Goal: Find specific page/section: Find specific page/section

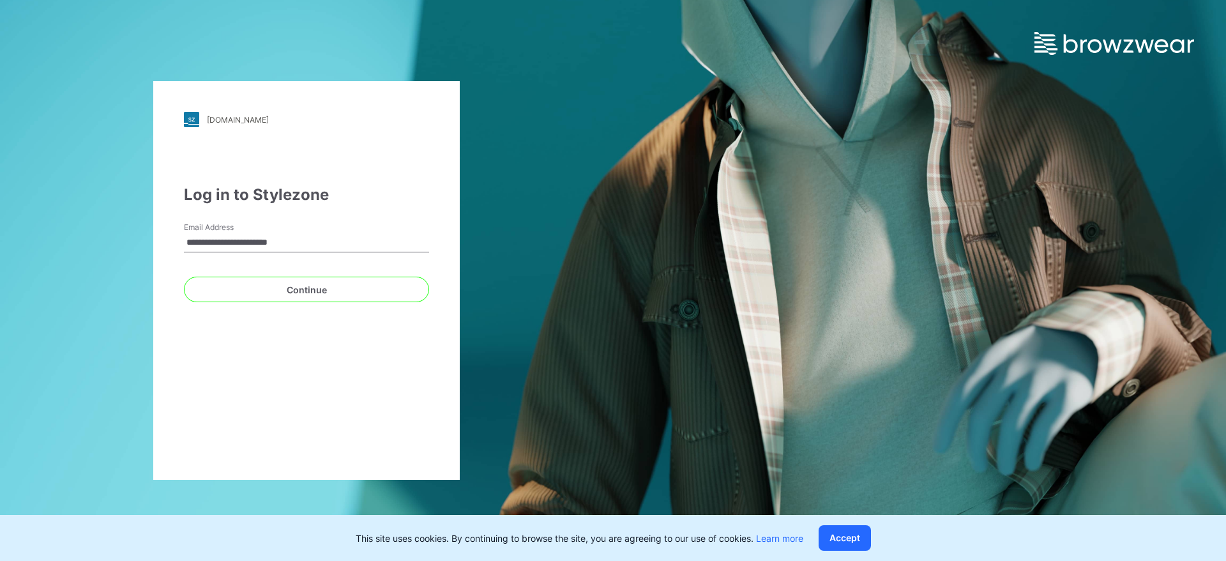
click at [379, 292] on button "Continue" at bounding box center [306, 290] width 245 height 26
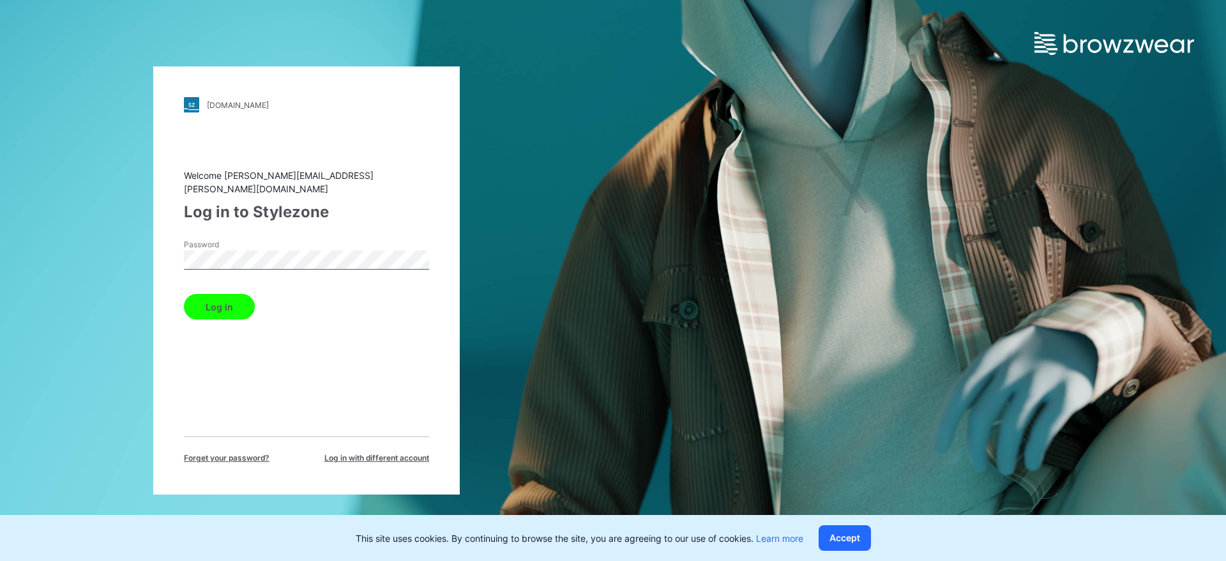
click at [260, 289] on div "Log in" at bounding box center [306, 304] width 245 height 31
click at [238, 296] on button "Log in" at bounding box center [219, 307] width 71 height 26
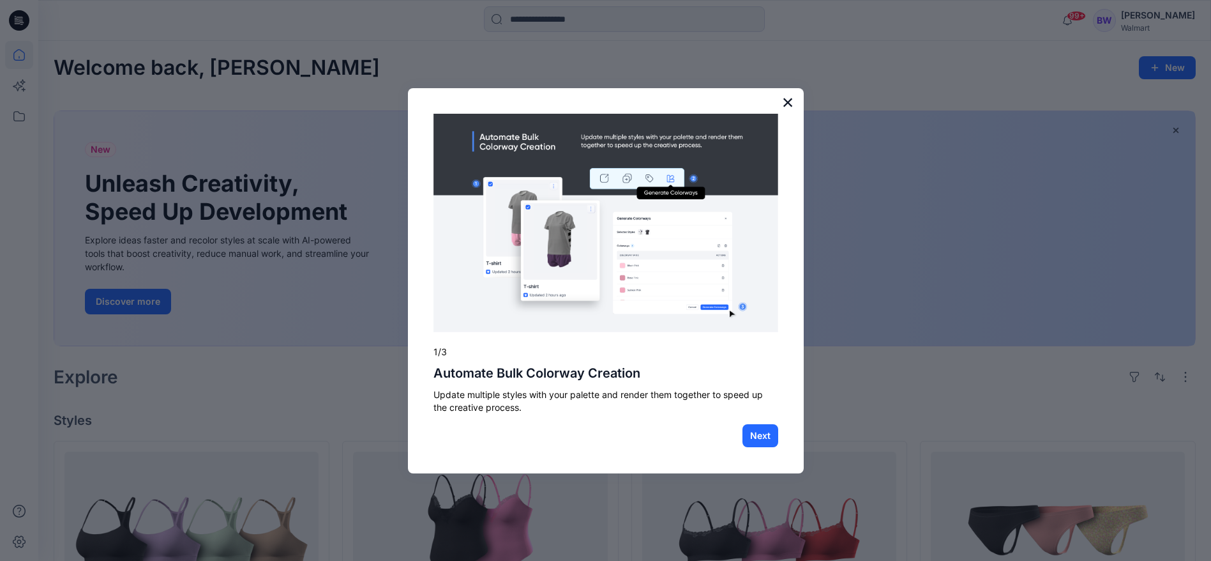
click at [782, 100] on button "×" at bounding box center [788, 102] width 12 height 20
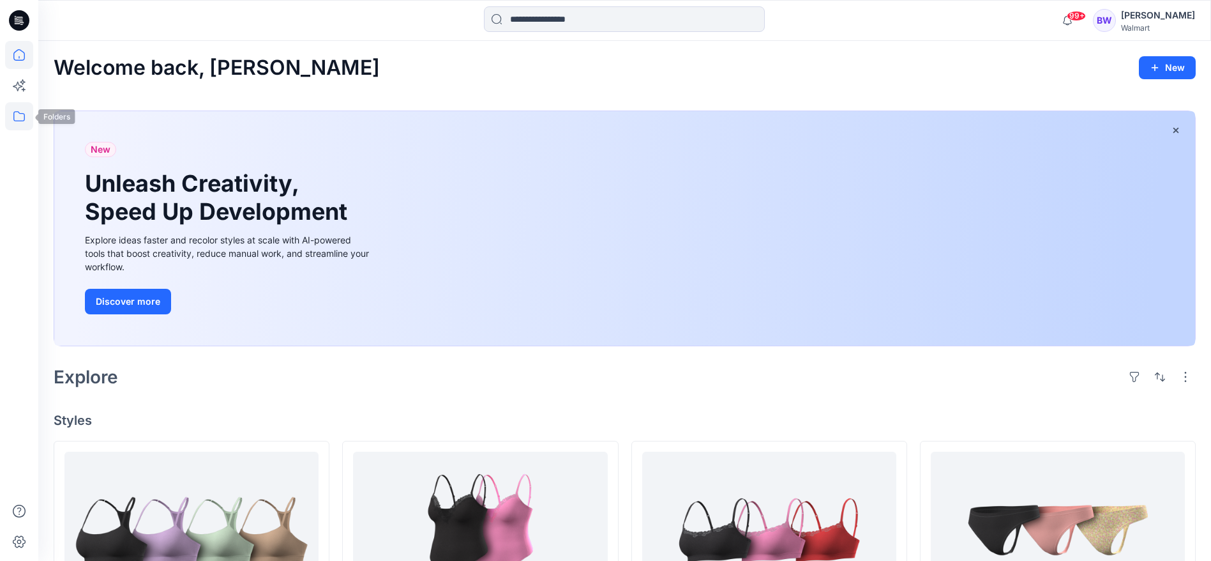
click at [20, 116] on icon at bounding box center [19, 116] width 28 height 28
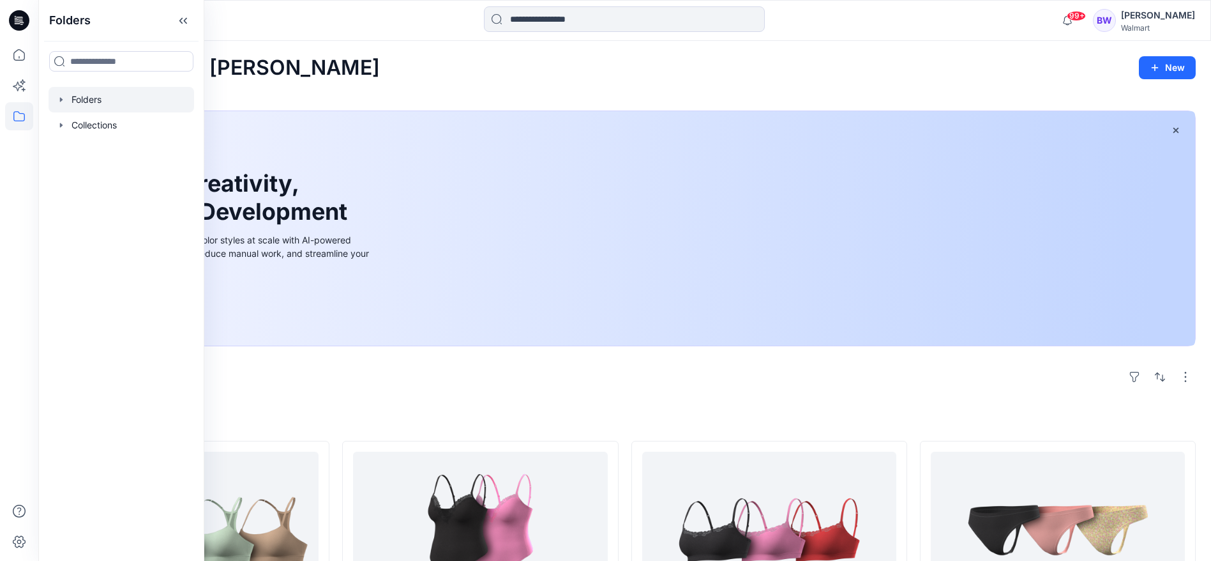
click at [80, 108] on div at bounding box center [122, 100] width 146 height 26
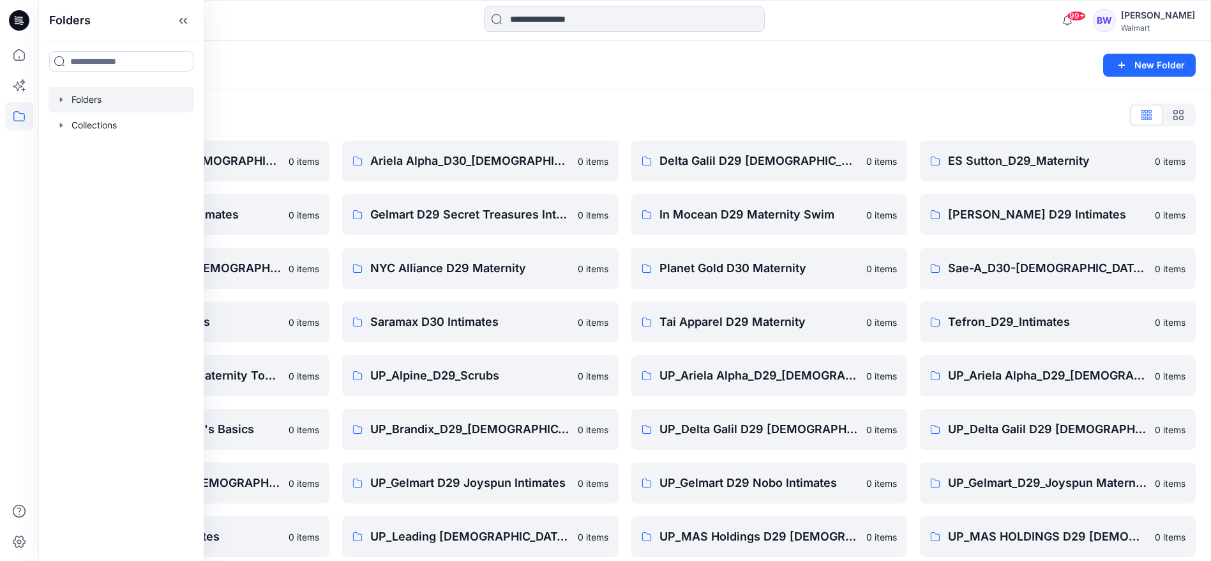
scroll to position [192, 0]
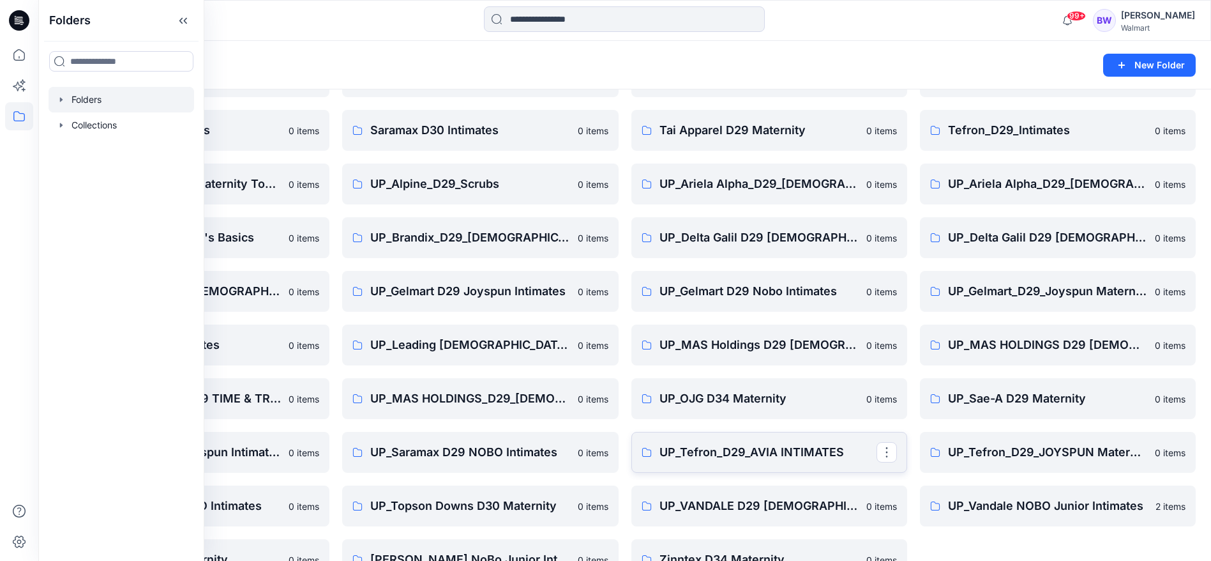
click at [856, 459] on p "UP_Tefron_D29_AVIA INTIMATES" at bounding box center [768, 452] width 217 height 18
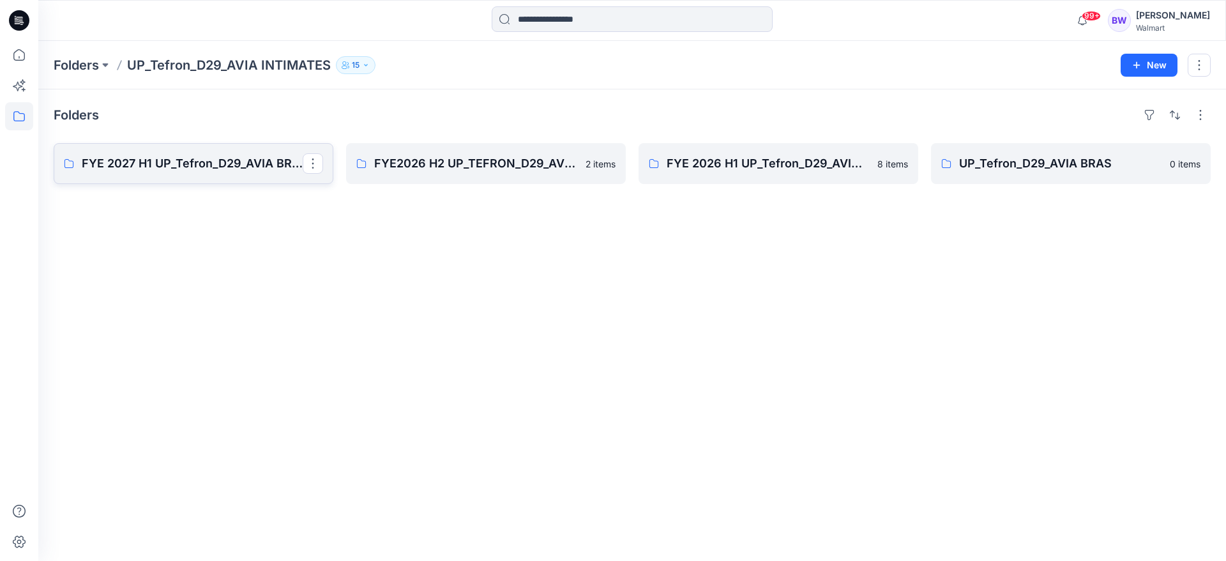
click at [259, 163] on p "FYE 2027 H1 UP_Tefron_D29_AVIA BRAS" at bounding box center [192, 164] width 221 height 18
click at [413, 162] on p "FYE2026 H2 UP_TEFRON_D29_AVIA BRAS" at bounding box center [484, 164] width 221 height 18
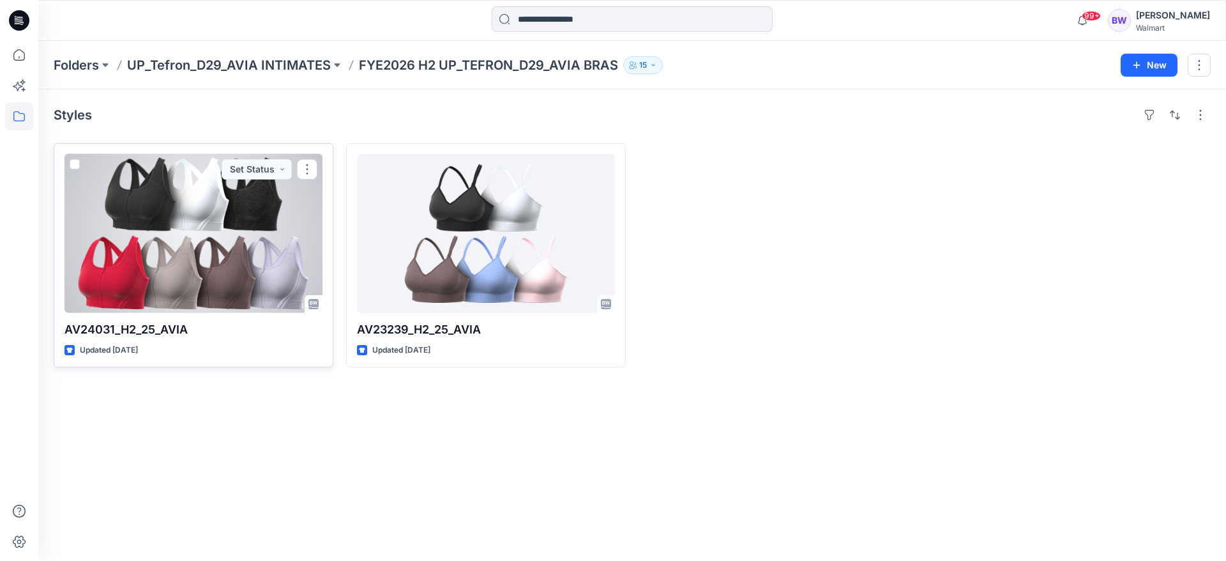
click at [130, 239] on div at bounding box center [193, 233] width 258 height 159
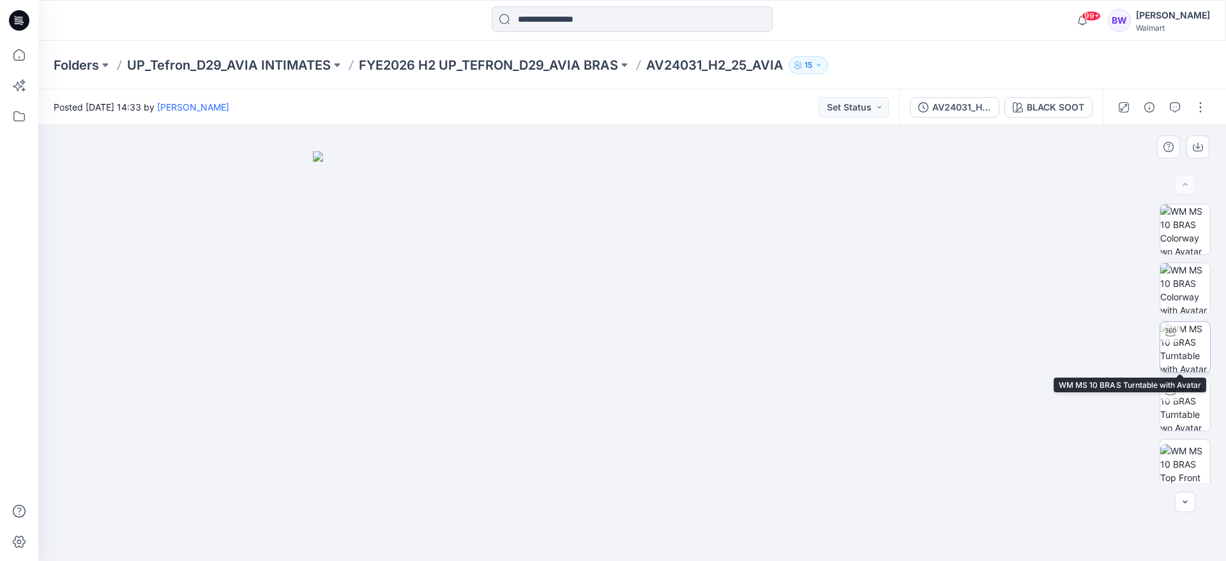
click at [1192, 353] on img at bounding box center [1185, 347] width 50 height 50
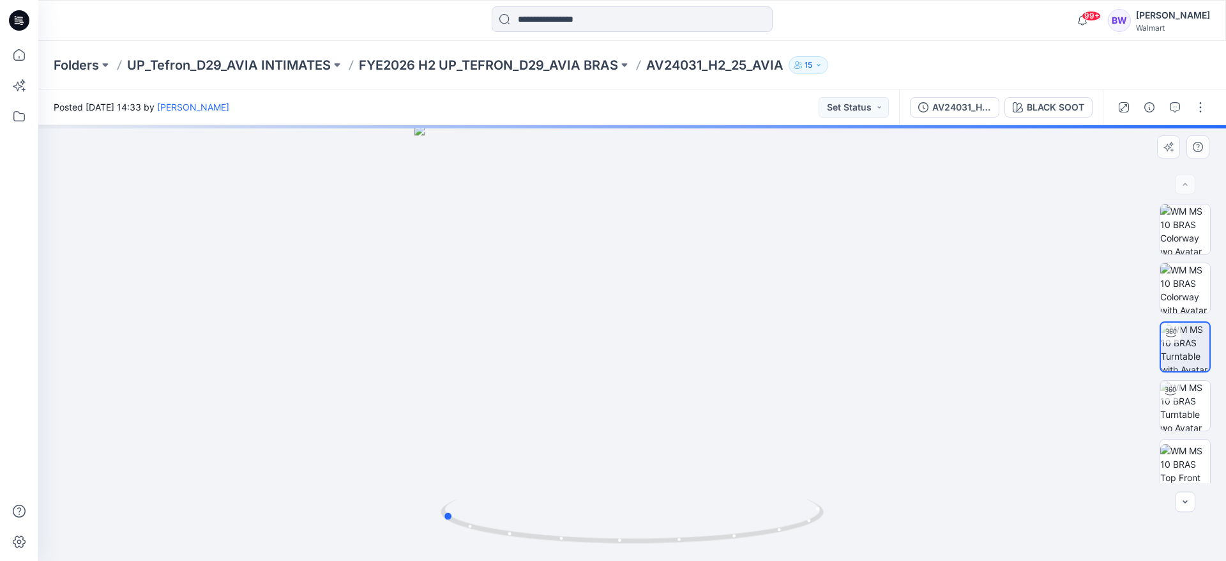
drag, startPoint x: 787, startPoint y: 469, endPoint x: 596, endPoint y: 467, distance: 190.3
click at [596, 467] on div at bounding box center [632, 343] width 1188 height 436
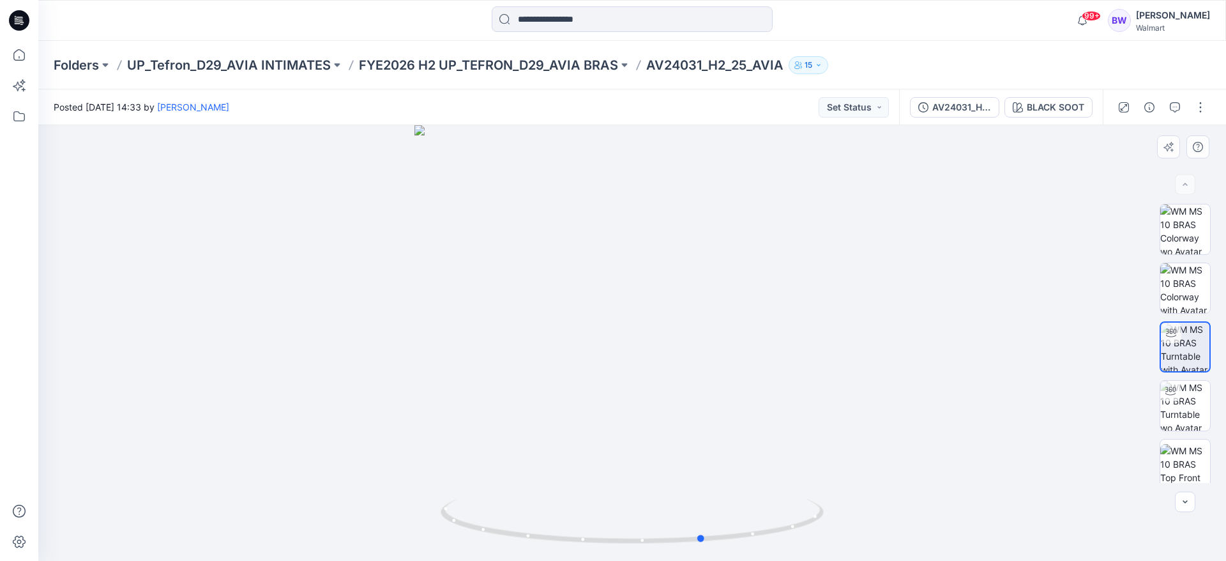
drag, startPoint x: 743, startPoint y: 310, endPoint x: 239, endPoint y: 268, distance: 506.3
click at [239, 268] on div at bounding box center [632, 343] width 1188 height 436
drag, startPoint x: 529, startPoint y: 340, endPoint x: 272, endPoint y: 321, distance: 257.5
click at [272, 321] on div at bounding box center [632, 343] width 1188 height 436
